Goal: Task Accomplishment & Management: Use online tool/utility

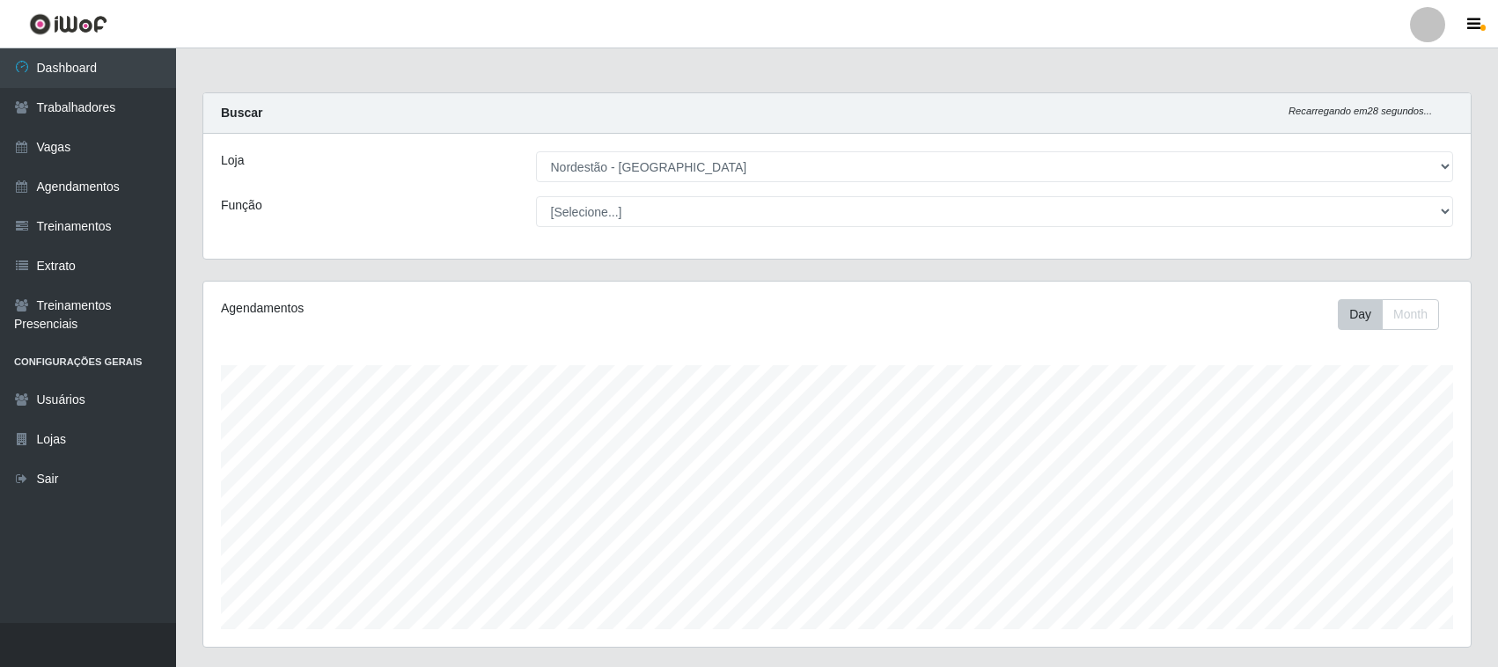
select select "420"
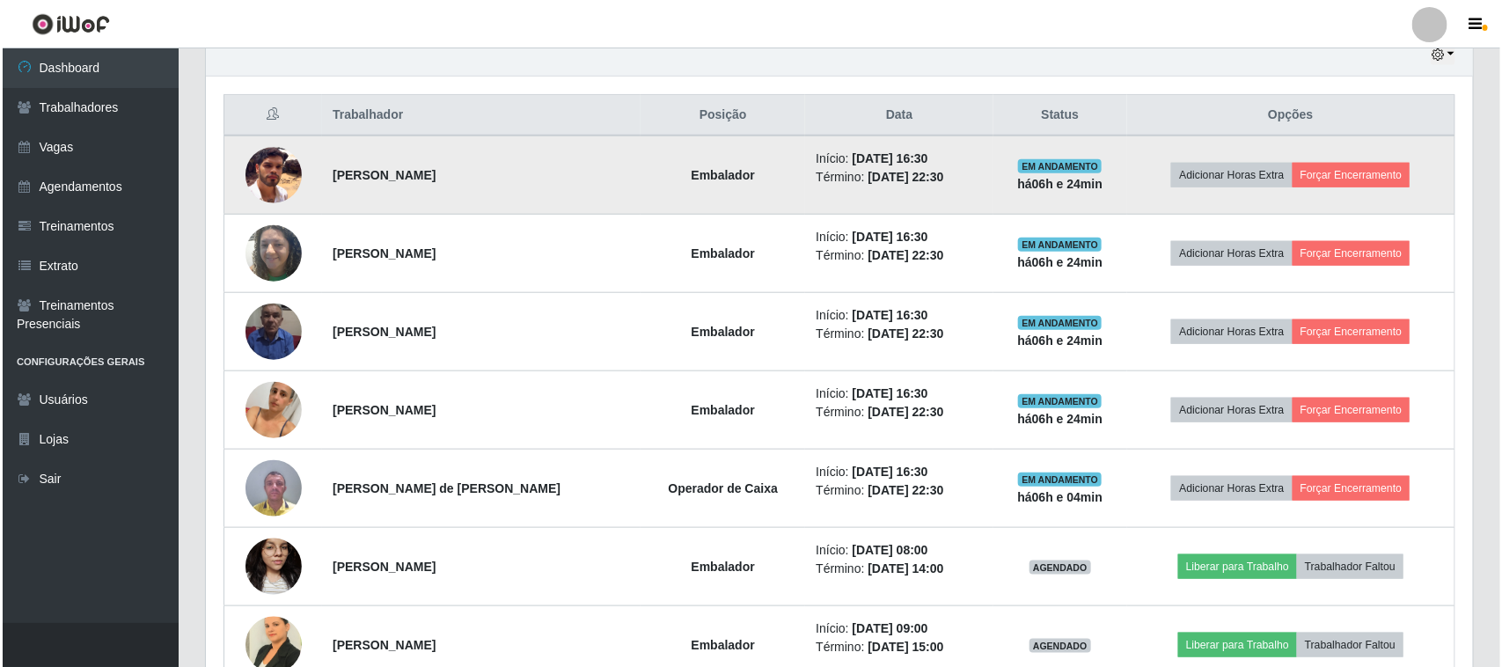
scroll to position [597, 0]
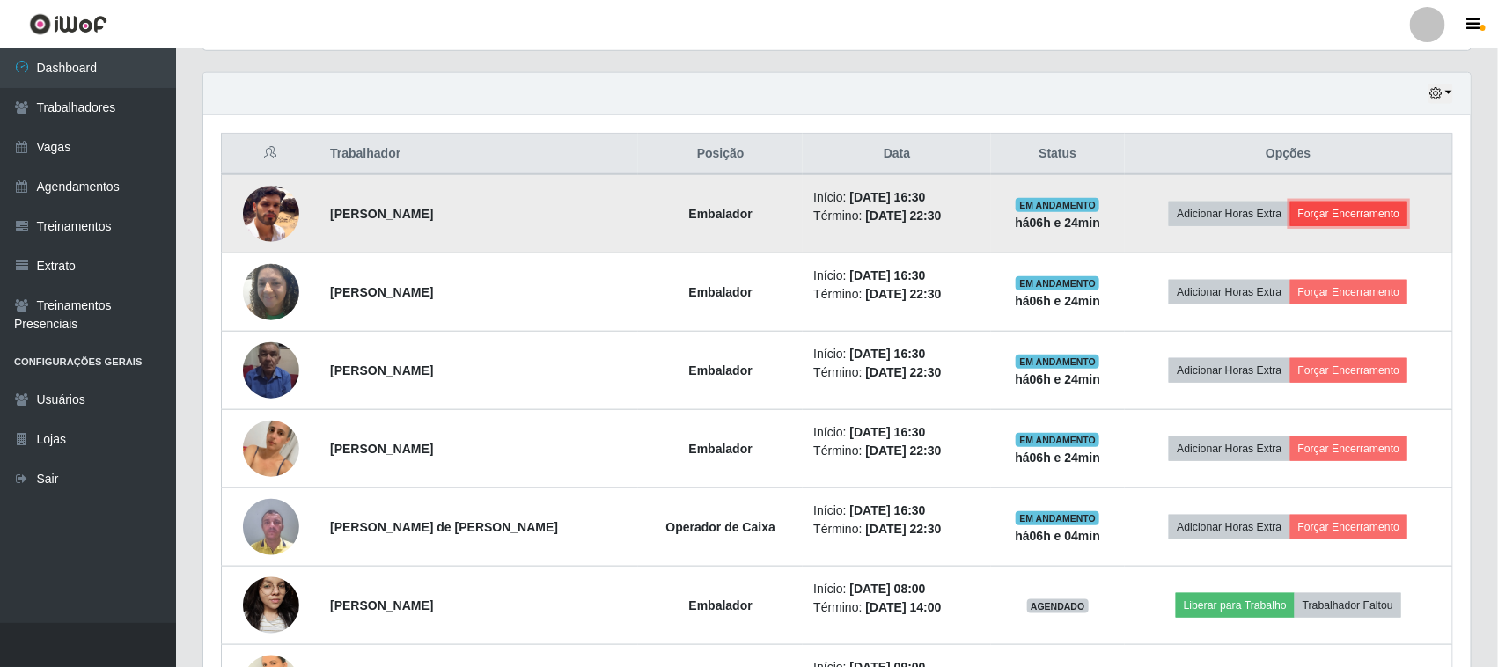
click at [1364, 214] on button "Forçar Encerramento" at bounding box center [1349, 214] width 118 height 25
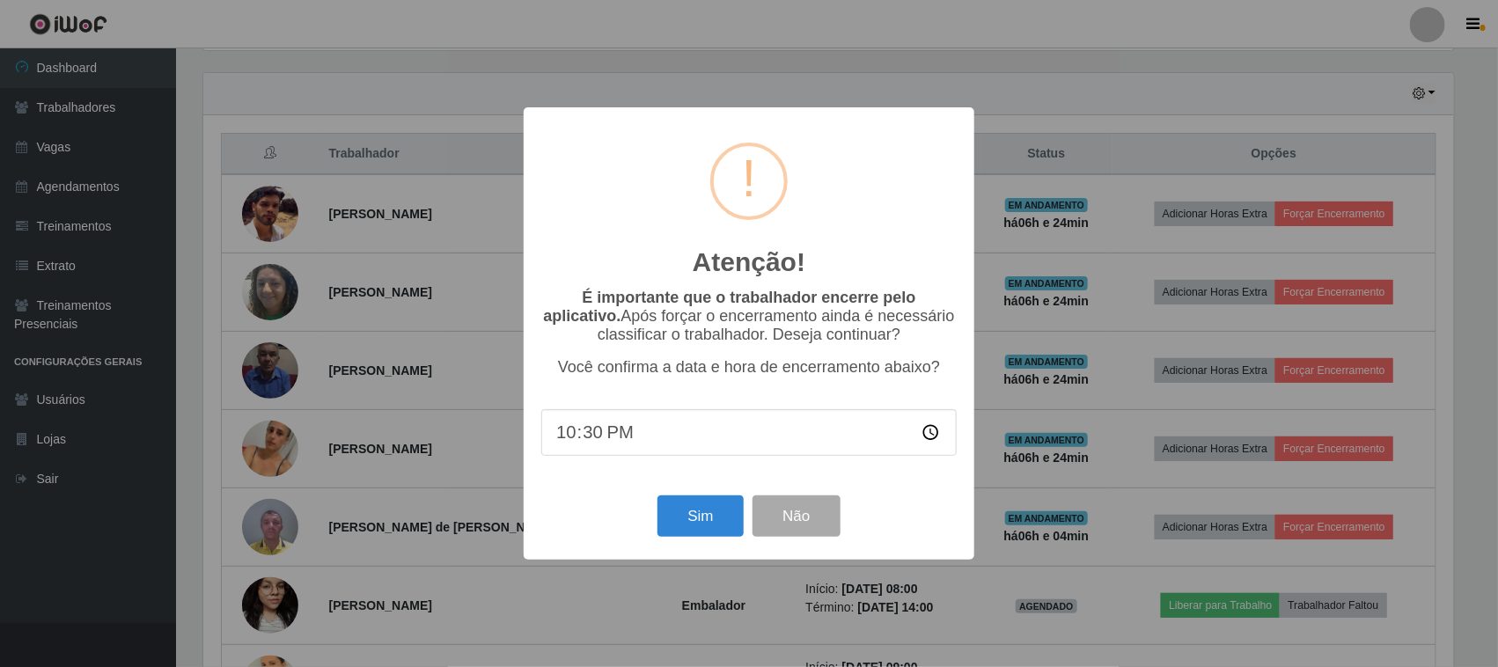
scroll to position [366, 1255]
click at [698, 520] on button "Sim" at bounding box center [702, 515] width 85 height 41
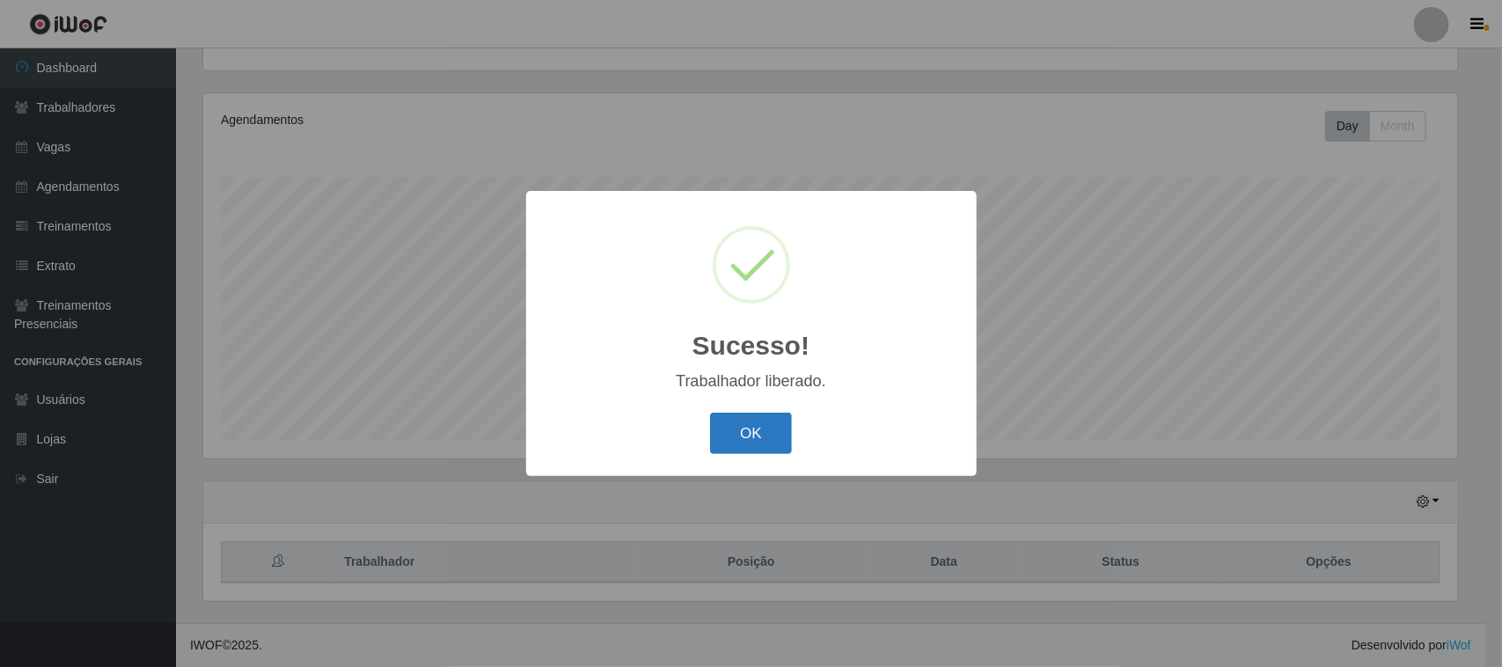
click at [741, 446] on button "OK" at bounding box center [751, 433] width 82 height 41
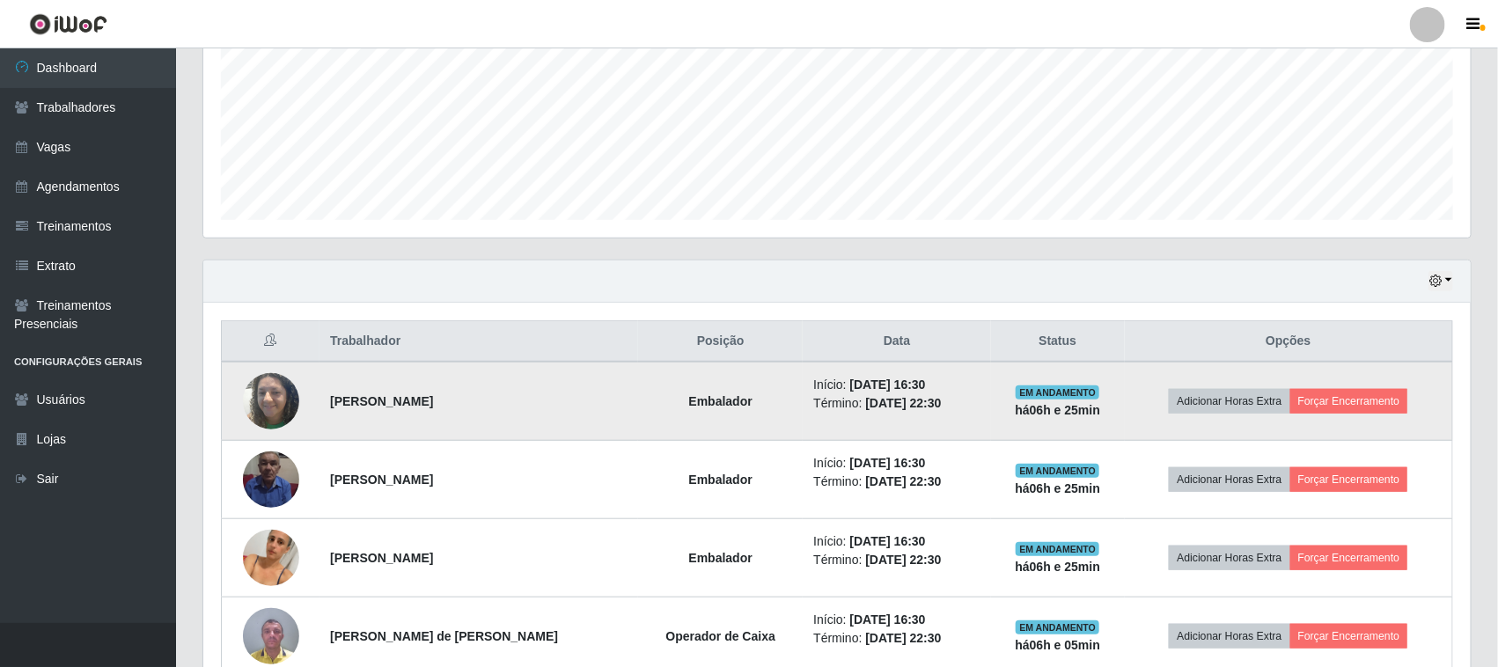
scroll to position [410, 0]
click at [1339, 405] on button "Forçar Encerramento" at bounding box center [1349, 400] width 118 height 25
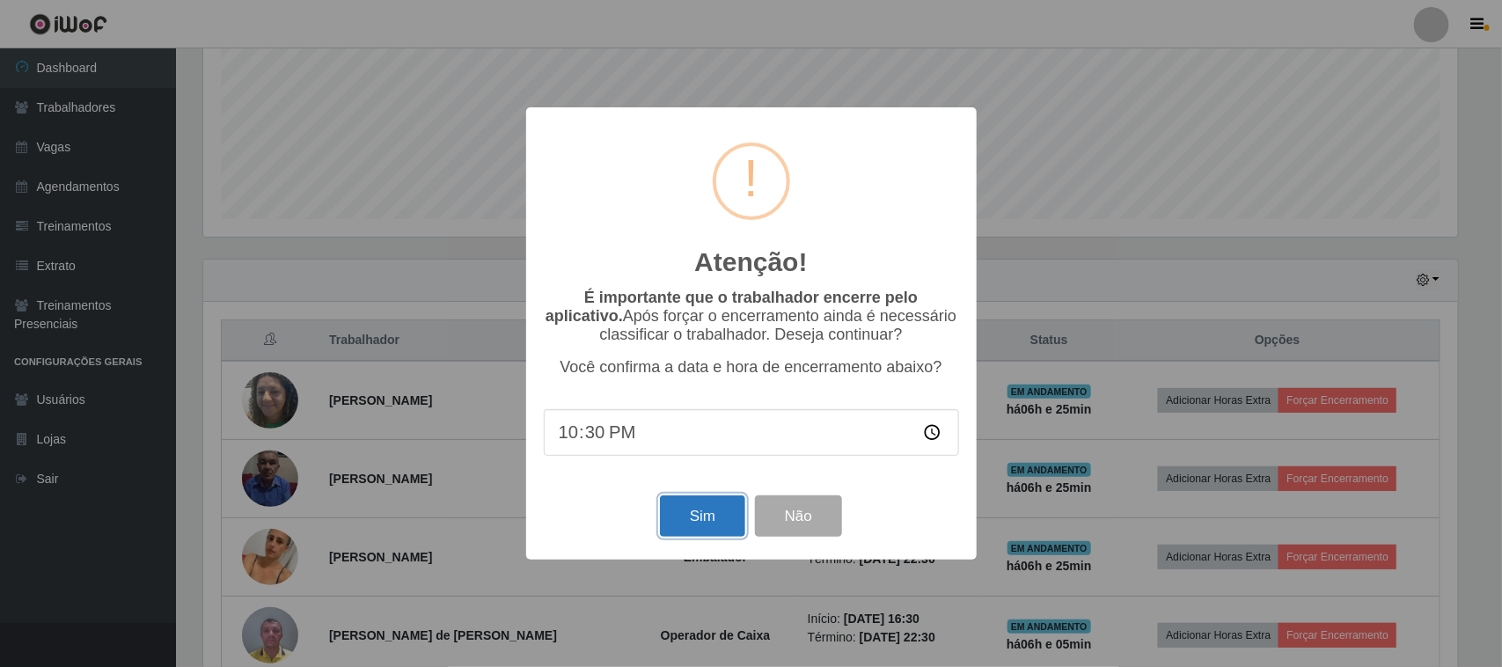
click at [715, 516] on button "Sim" at bounding box center [702, 515] width 85 height 41
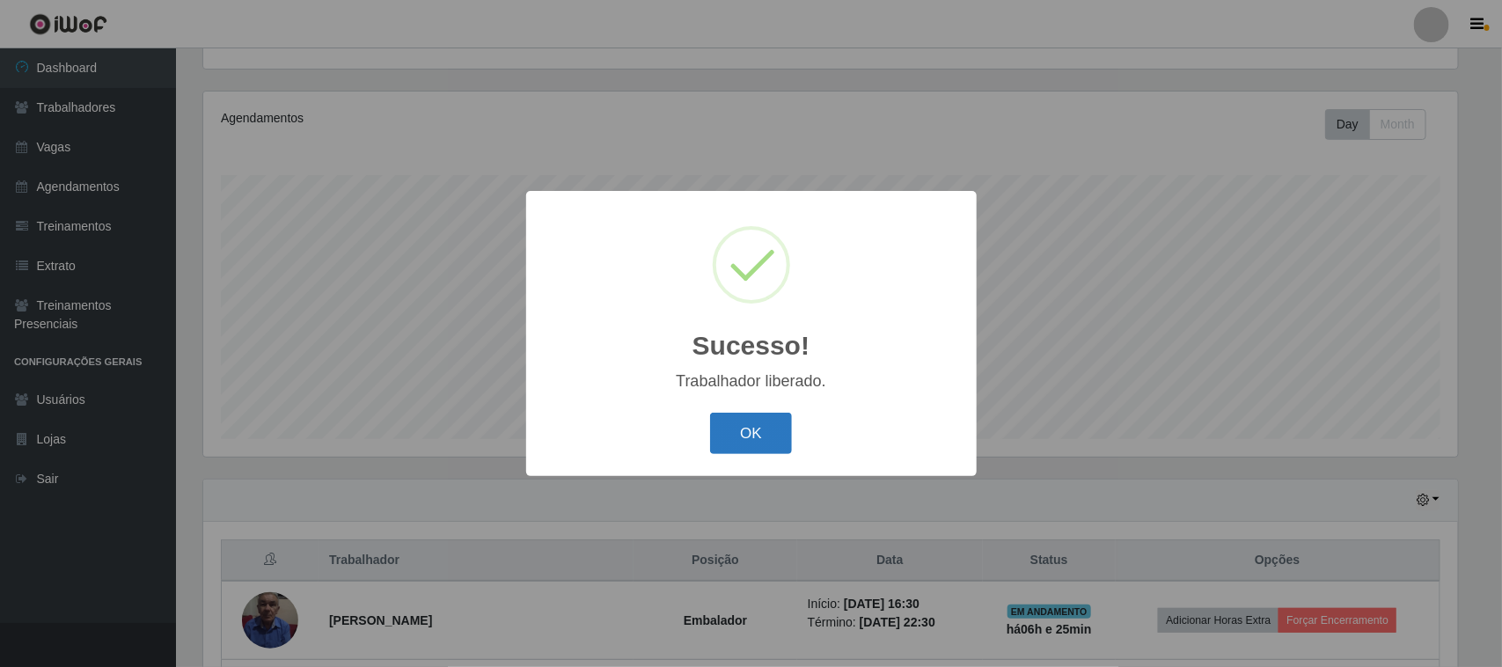
click at [775, 419] on button "OK" at bounding box center [751, 433] width 82 height 41
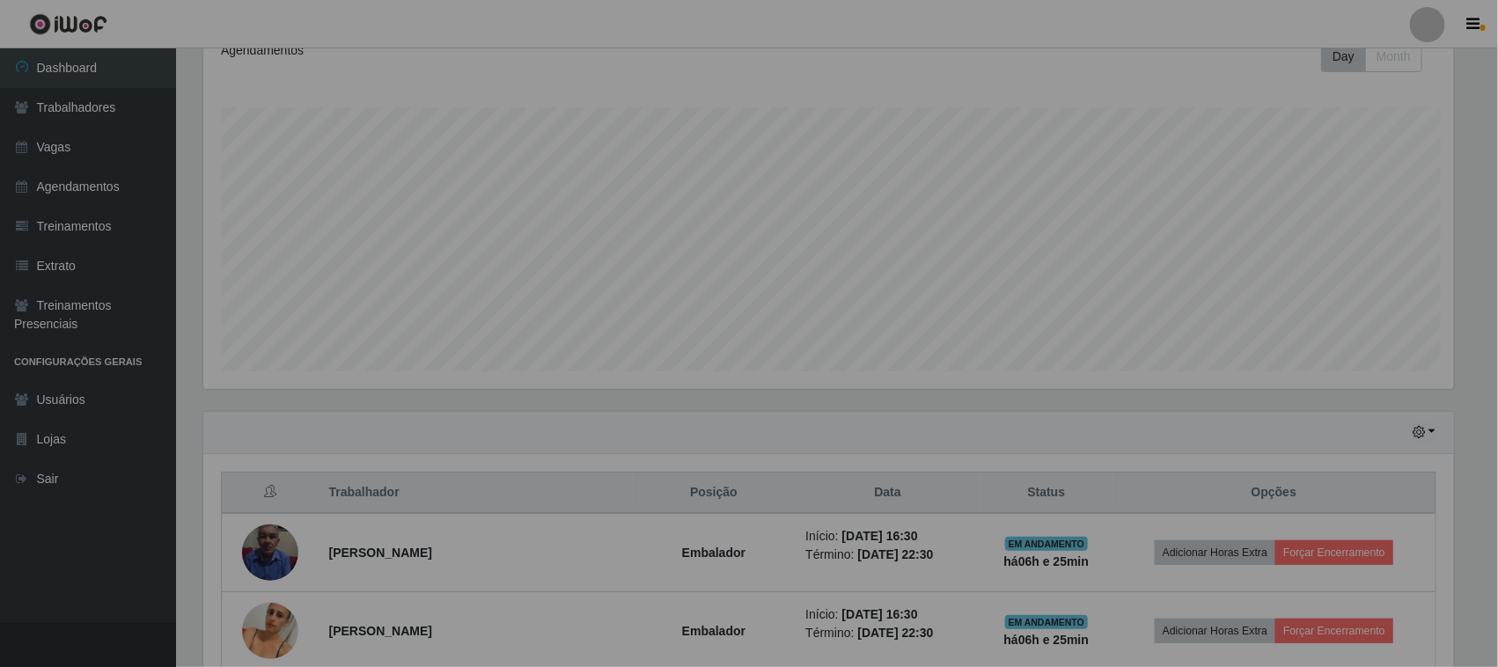
scroll to position [520, 0]
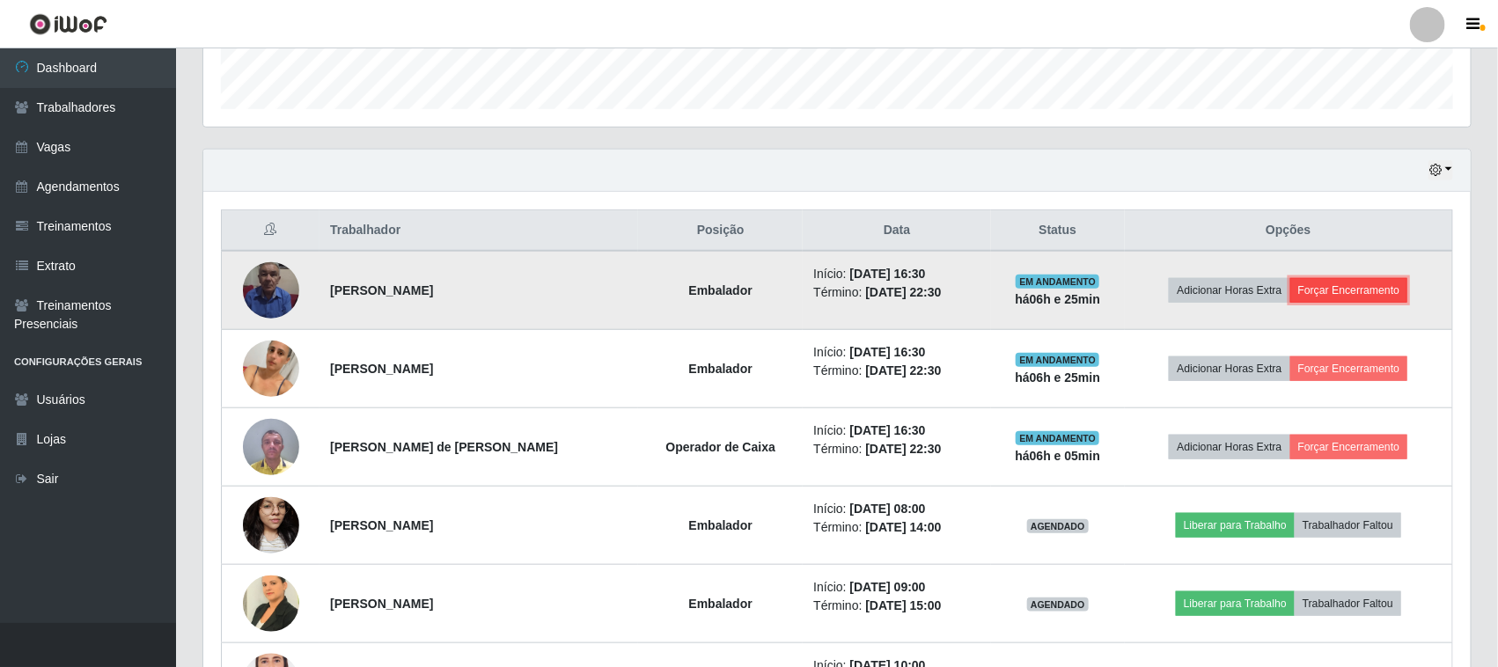
click at [1384, 290] on button "Forçar Encerramento" at bounding box center [1349, 290] width 118 height 25
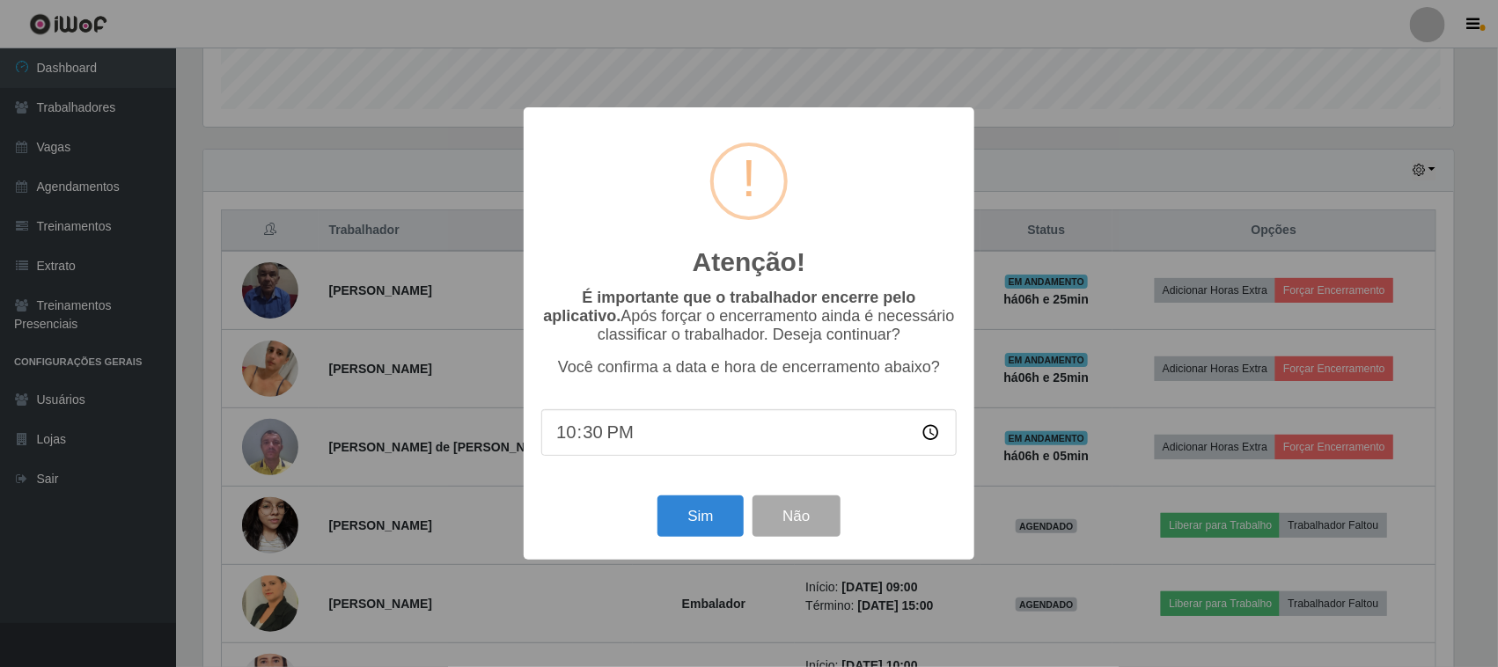
scroll to position [366, 1255]
click at [671, 516] on button "Sim" at bounding box center [702, 515] width 85 height 41
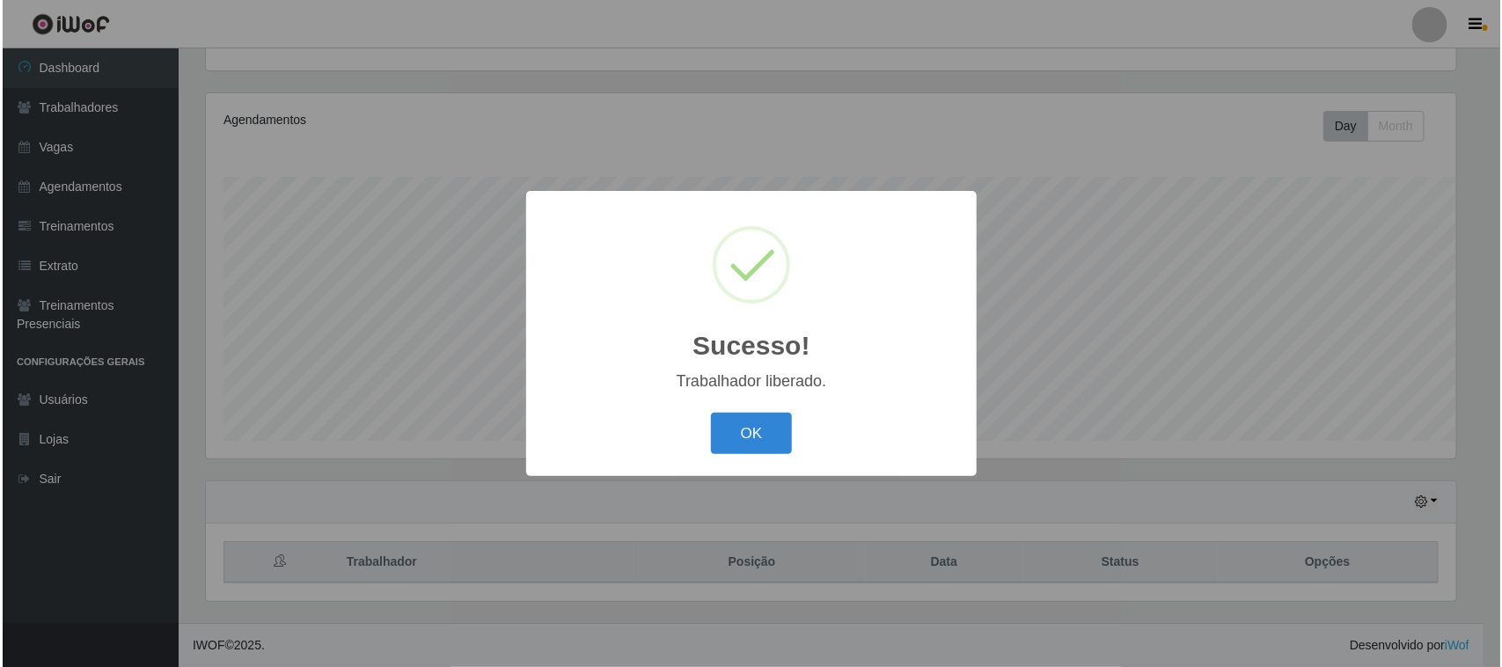
scroll to position [0, 0]
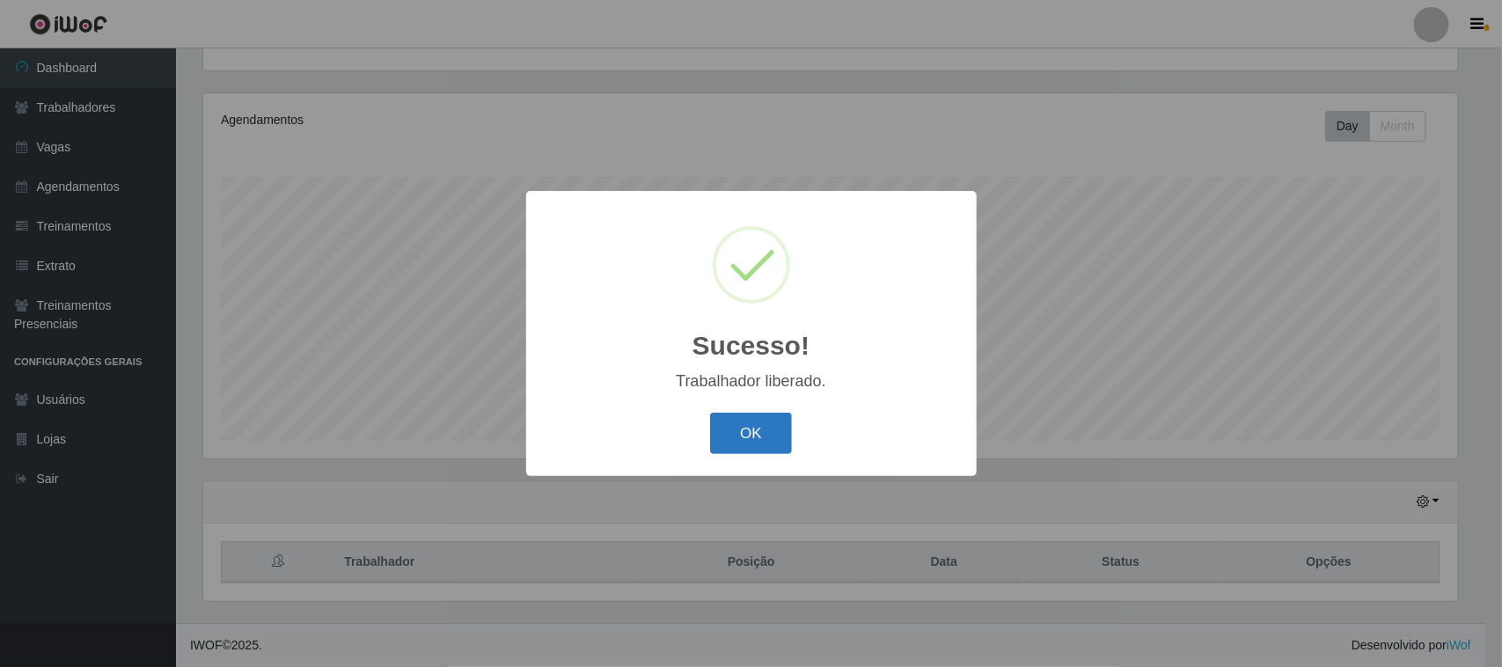
click at [741, 425] on button "OK" at bounding box center [751, 433] width 82 height 41
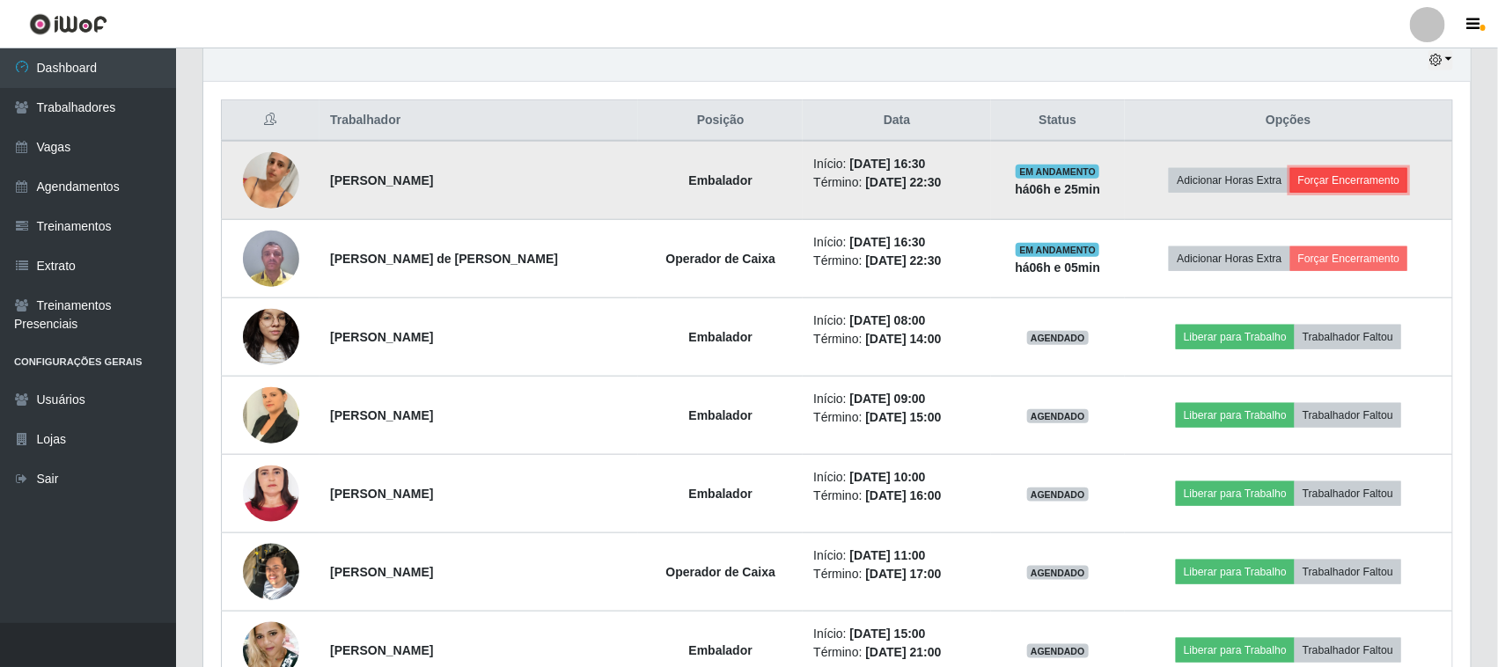
click at [1361, 186] on button "Forçar Encerramento" at bounding box center [1349, 180] width 118 height 25
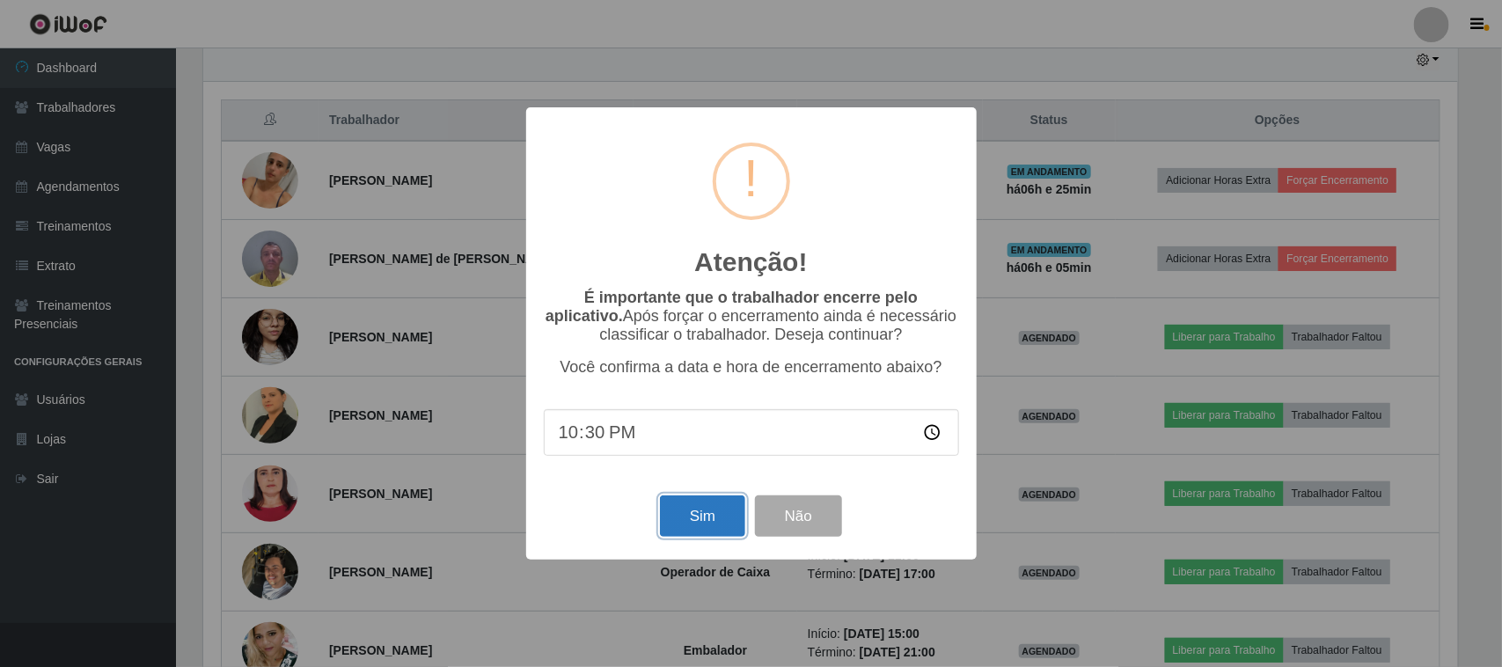
click at [691, 520] on button "Sim" at bounding box center [702, 515] width 85 height 41
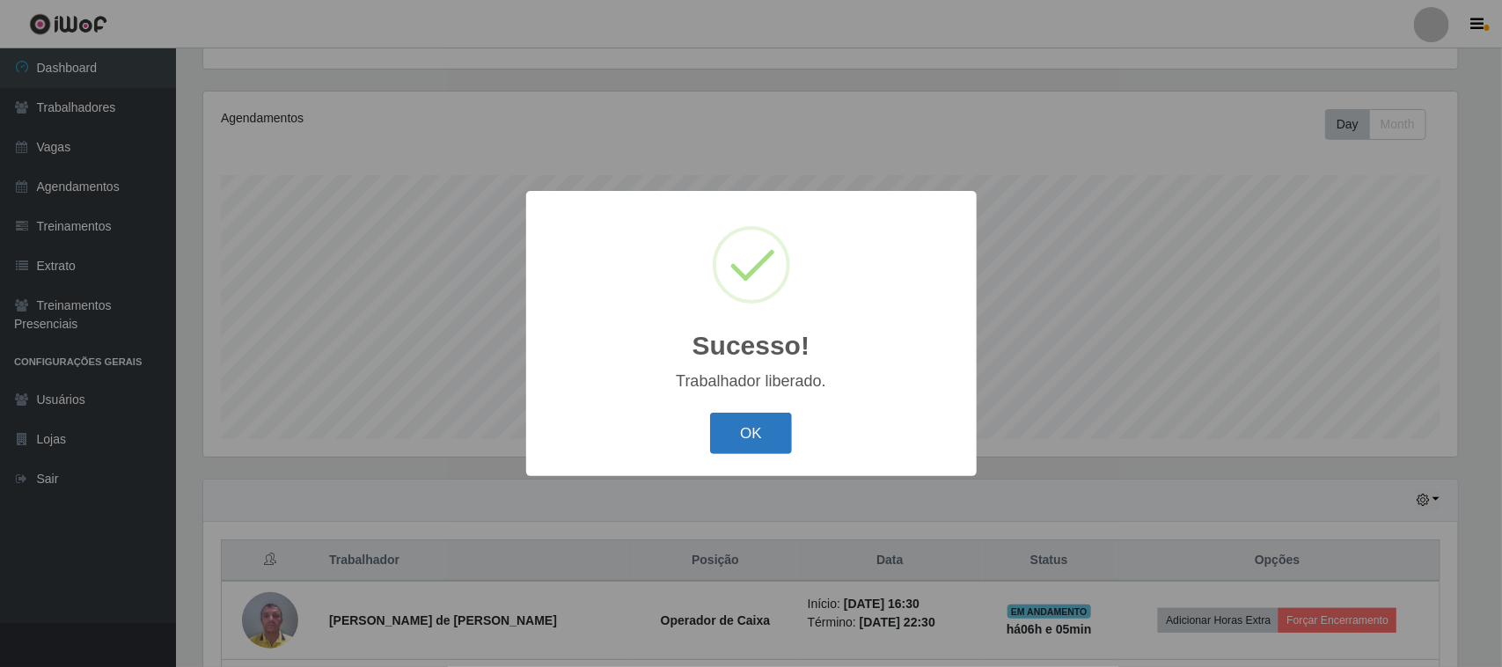
click at [753, 442] on button "OK" at bounding box center [751, 433] width 82 height 41
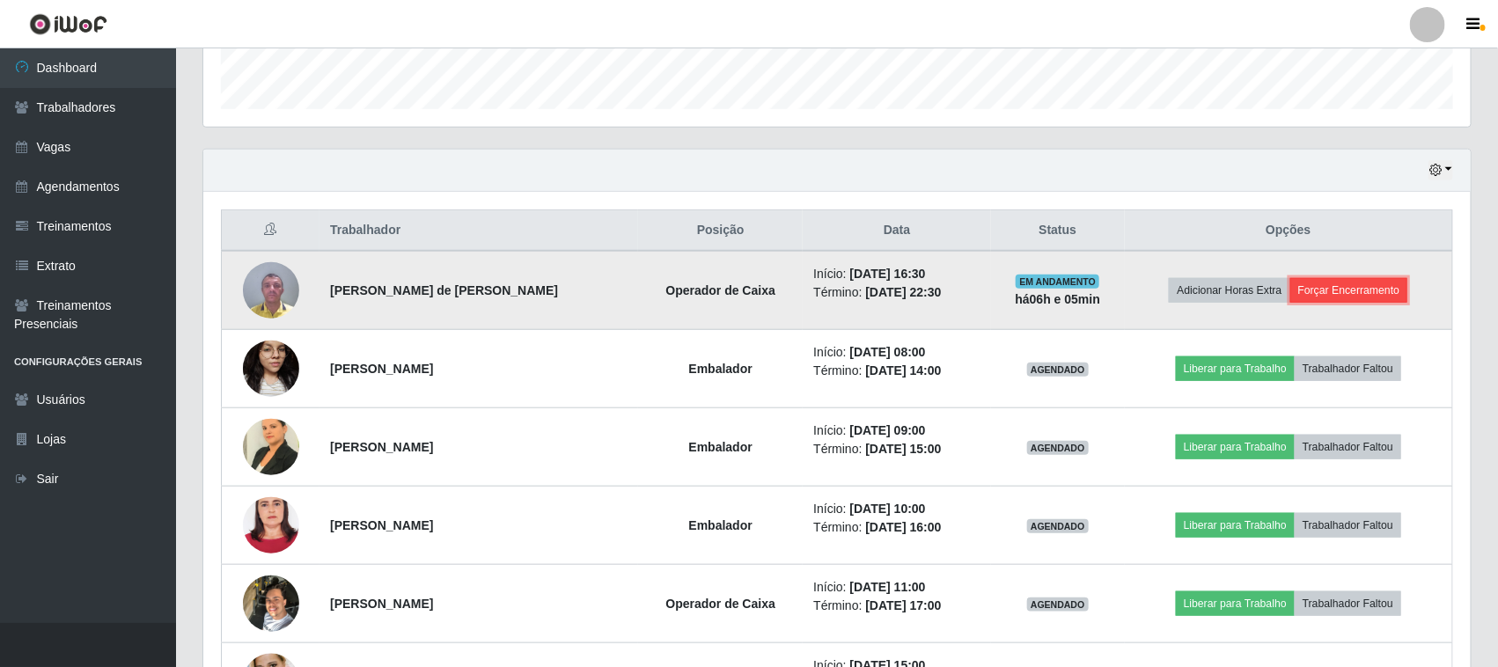
click at [1348, 282] on button "Forçar Encerramento" at bounding box center [1349, 290] width 118 height 25
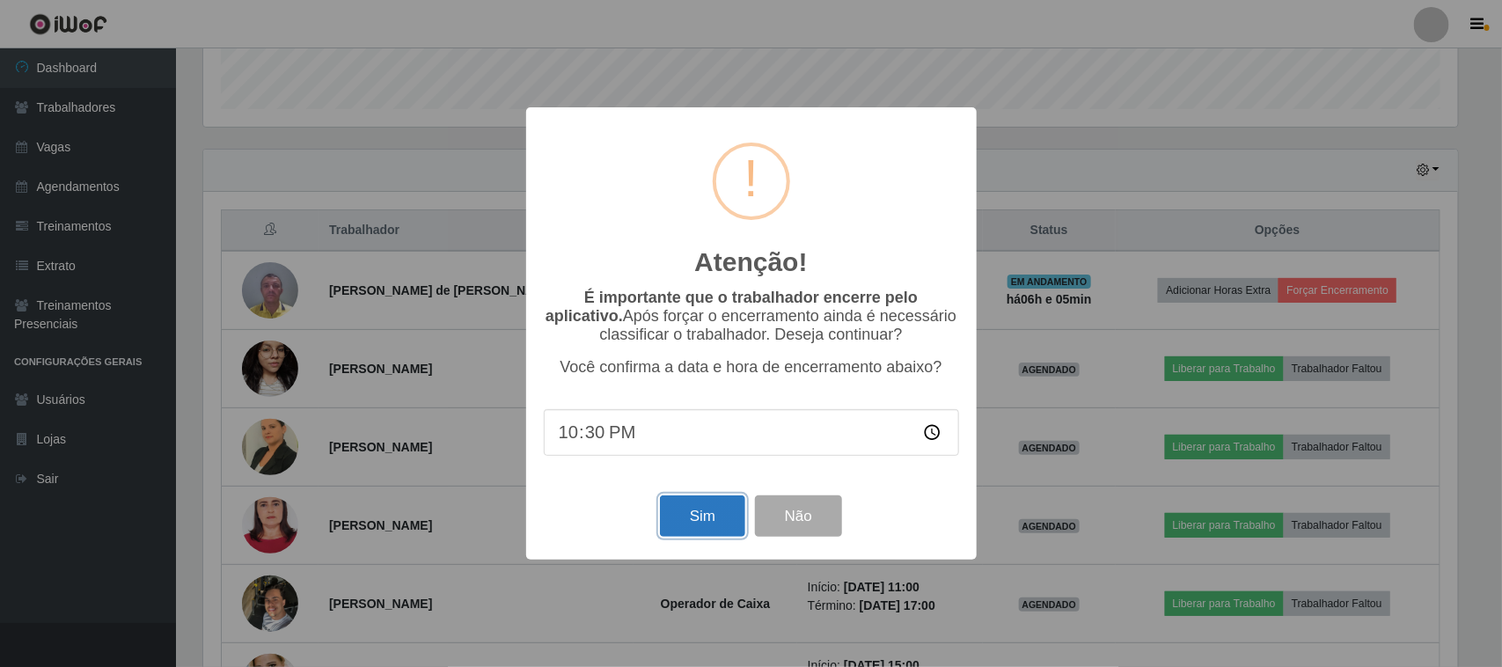
click at [689, 526] on button "Sim" at bounding box center [702, 515] width 85 height 41
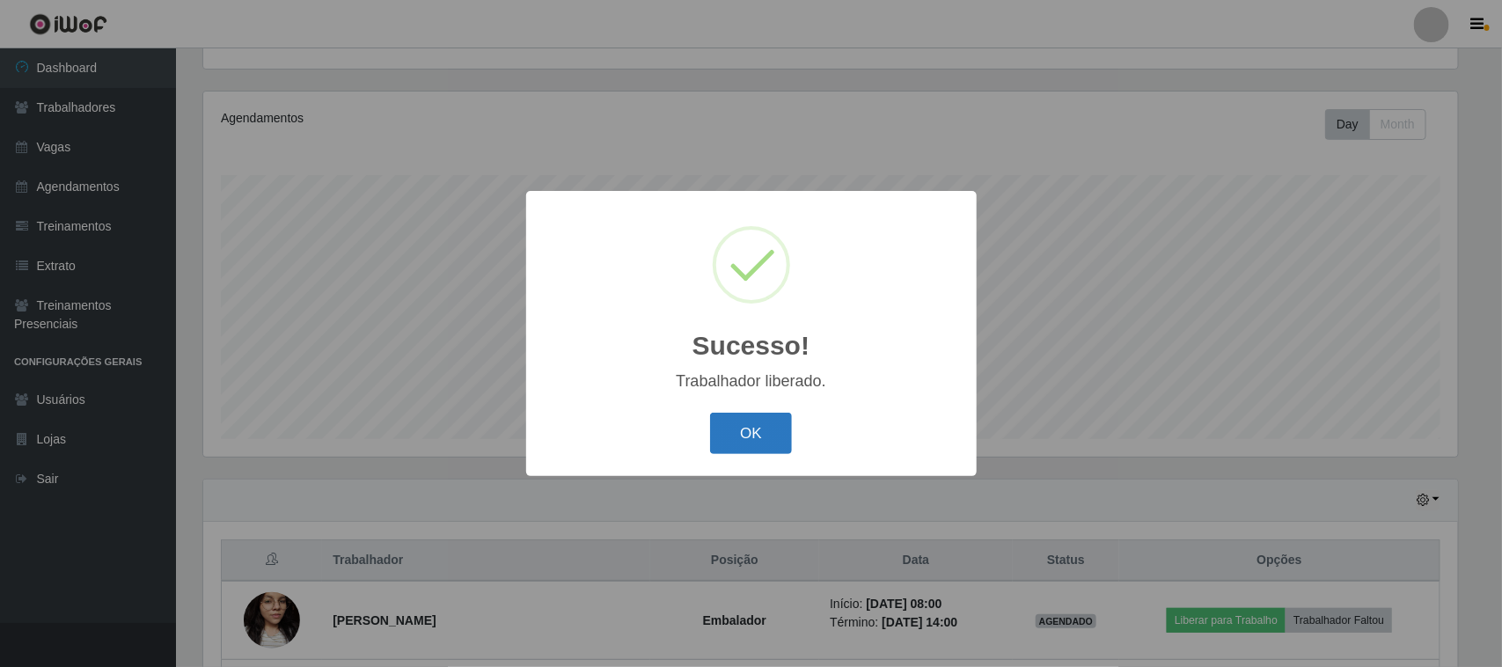
click at [744, 436] on button "OK" at bounding box center [751, 433] width 82 height 41
